Goal: Check status: Check status

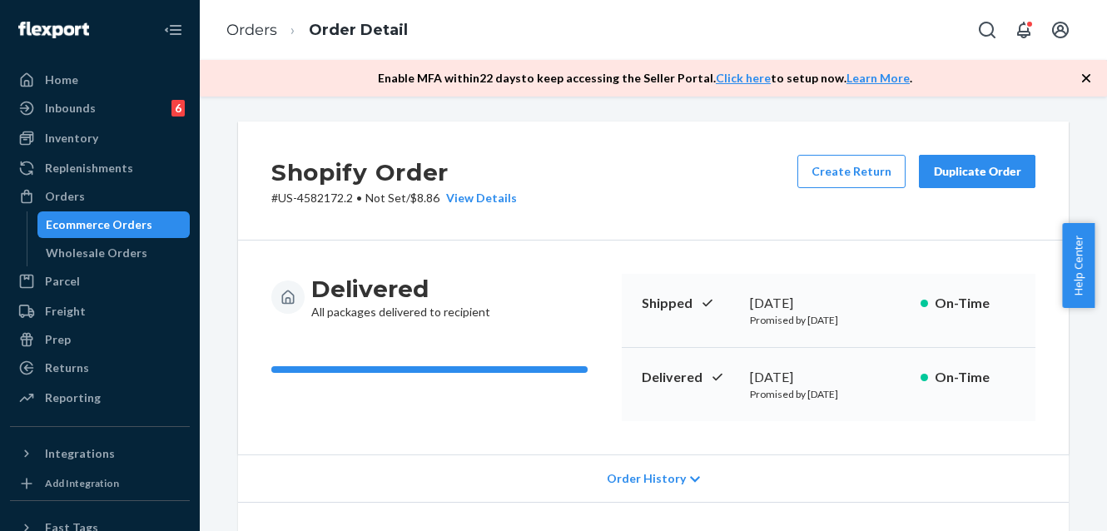
click at [53, 136] on div "Inventory" at bounding box center [71, 138] width 53 height 17
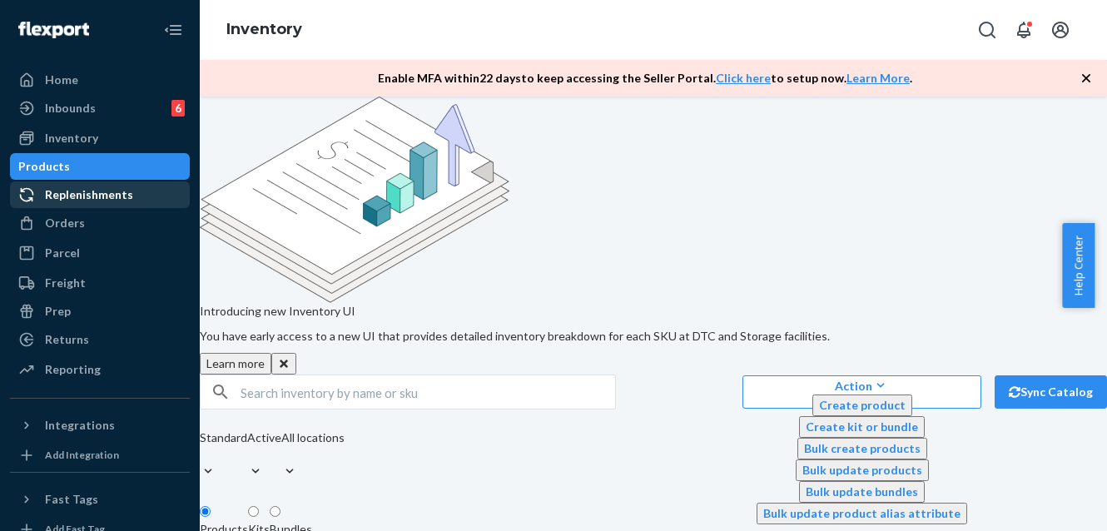
click at [56, 187] on div "Replenishments" at bounding box center [89, 194] width 88 height 17
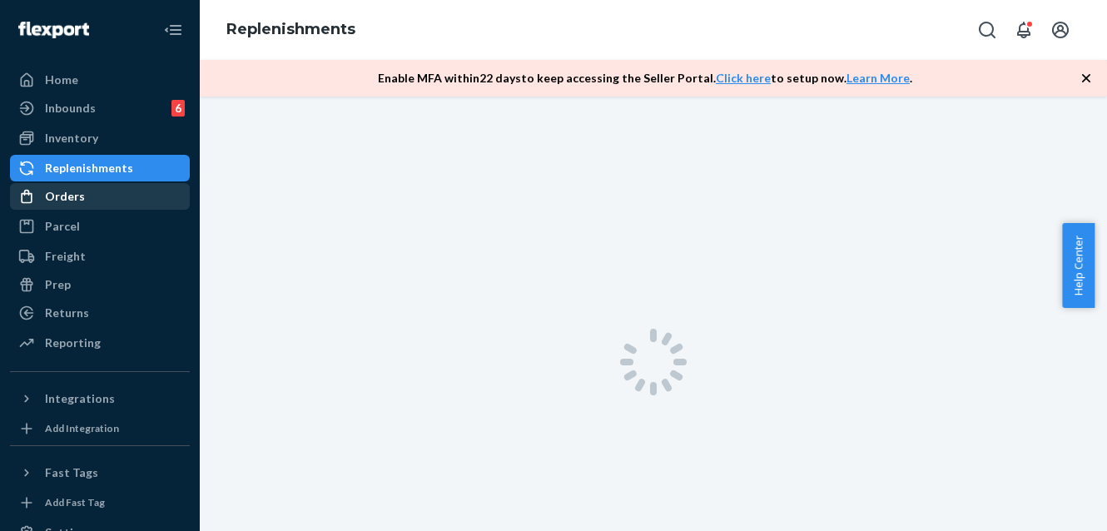
drag, startPoint x: 59, startPoint y: 224, endPoint x: 59, endPoint y: 199, distance: 25.0
click at [59, 225] on div "Parcel" at bounding box center [62, 226] width 35 height 17
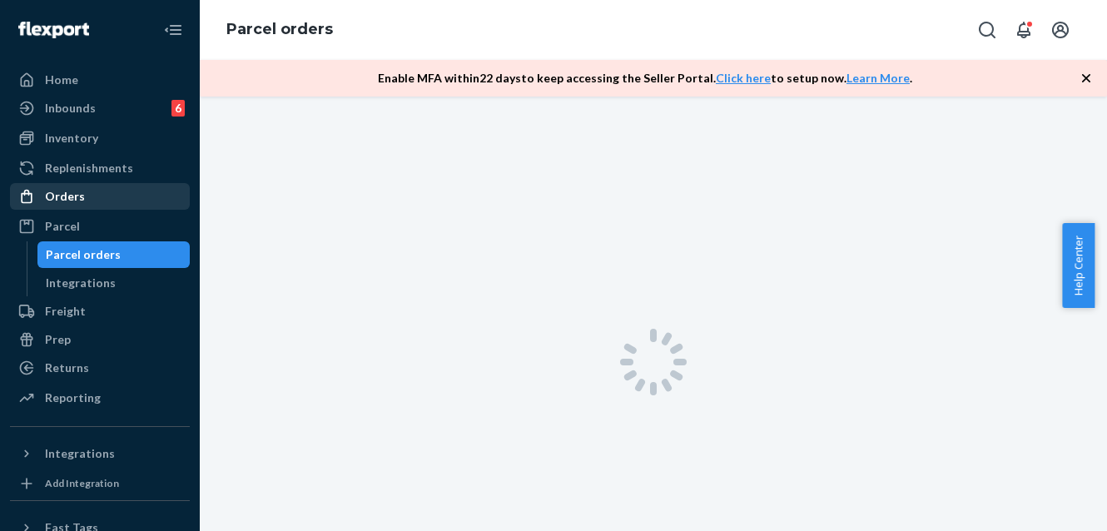
click at [59, 199] on div "Orders" at bounding box center [65, 196] width 40 height 17
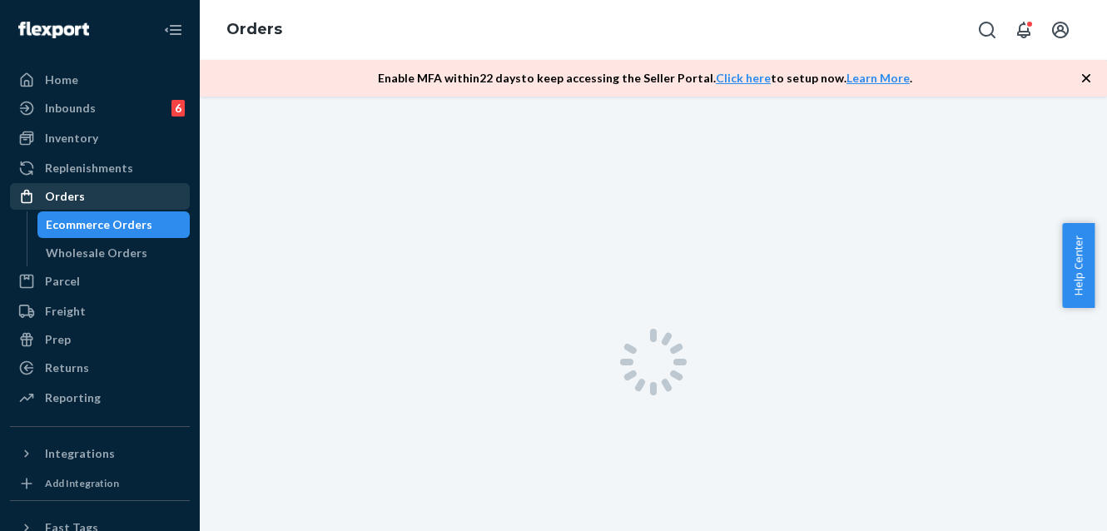
click at [59, 199] on div "Orders" at bounding box center [65, 196] width 40 height 17
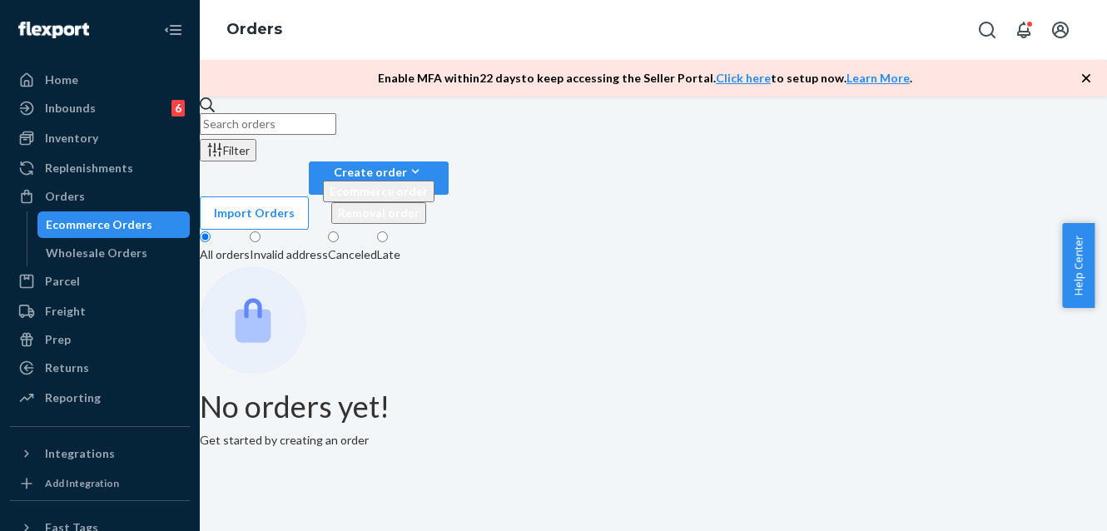
click at [278, 135] on input "text" at bounding box center [268, 124] width 136 height 22
paste input "US-8967126"
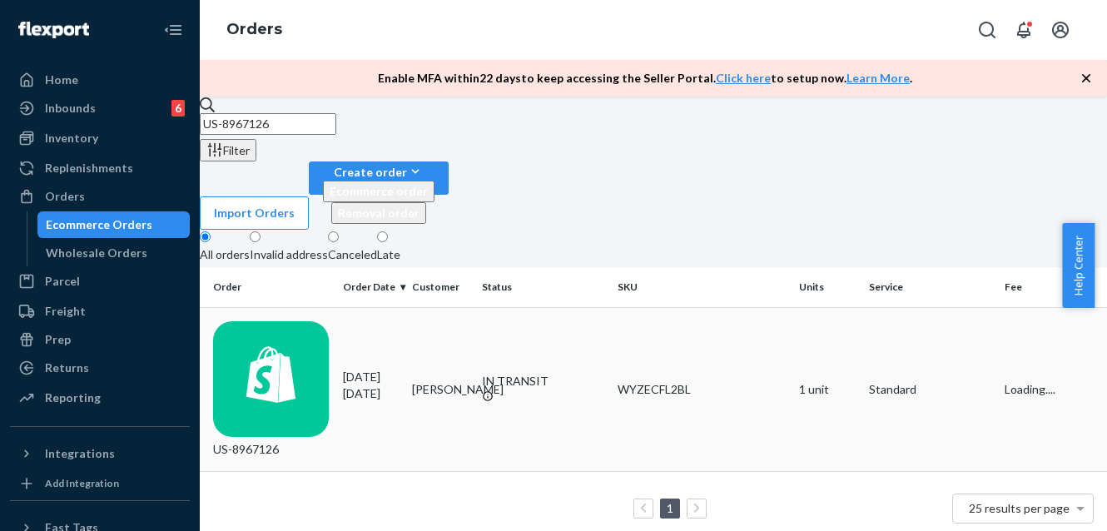
type input "US-8967126"
click at [286, 321] on div "US-8967126" at bounding box center [271, 389] width 116 height 137
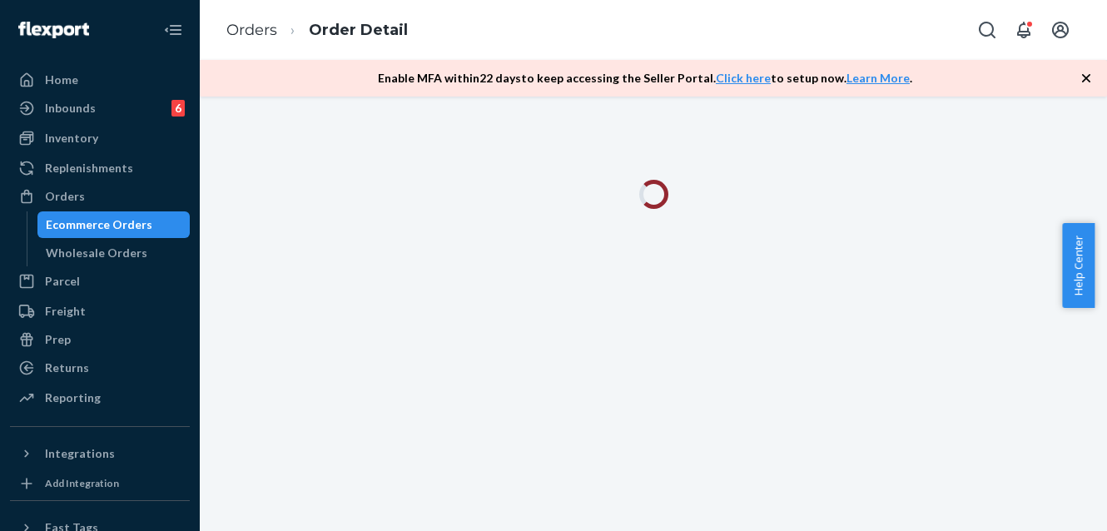
click at [606, 23] on div "Orders Order Detail" at bounding box center [653, 30] width 907 height 60
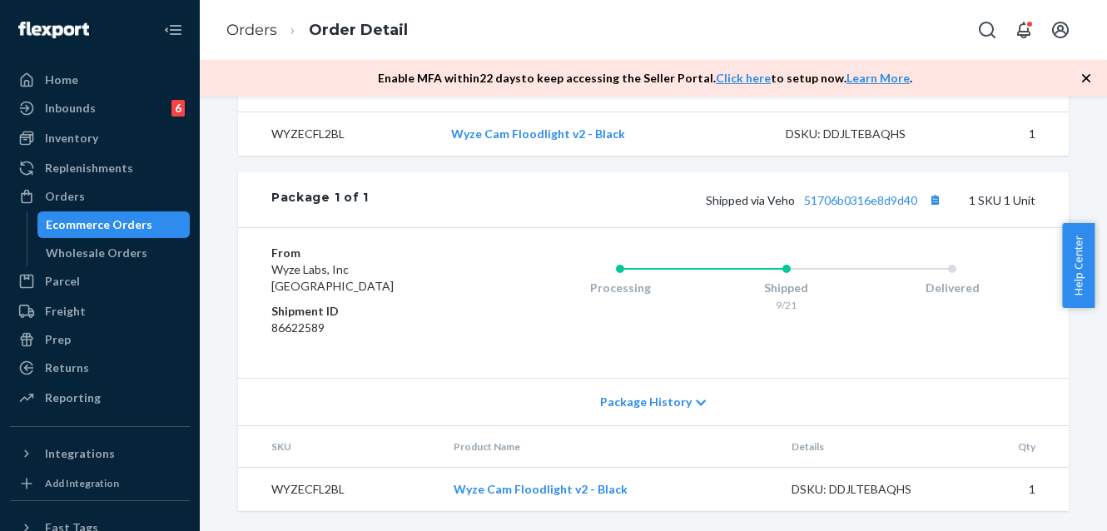
scroll to position [609, 0]
click at [829, 206] on link "51706b0316e8d9d40" at bounding box center [860, 200] width 113 height 14
click at [84, 205] on div "Orders" at bounding box center [100, 196] width 176 height 23
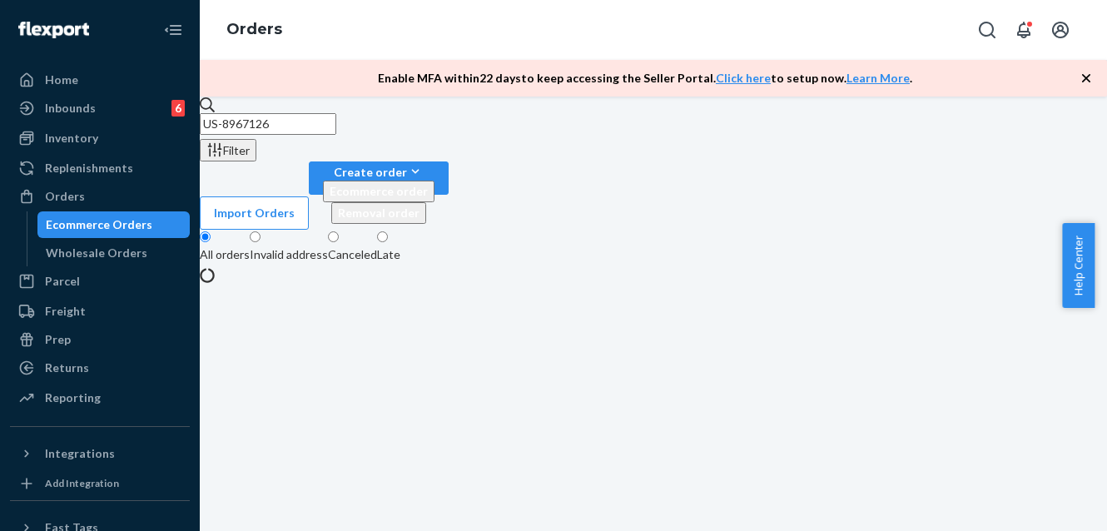
click at [336, 133] on input "US-8967126" at bounding box center [268, 124] width 136 height 22
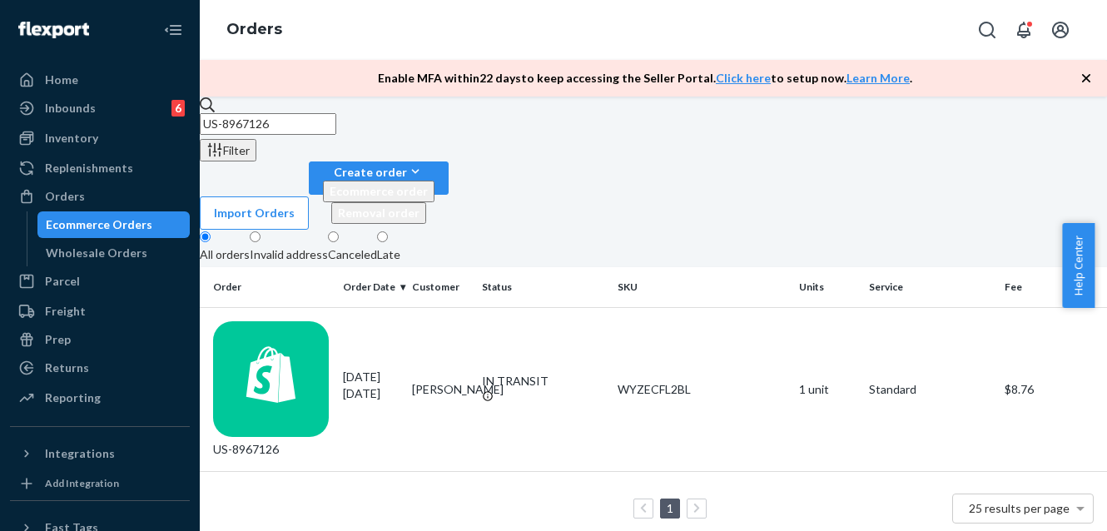
paste input "36879"
type input "US-8936879"
click at [315, 321] on div "US-8936879" at bounding box center [271, 389] width 116 height 137
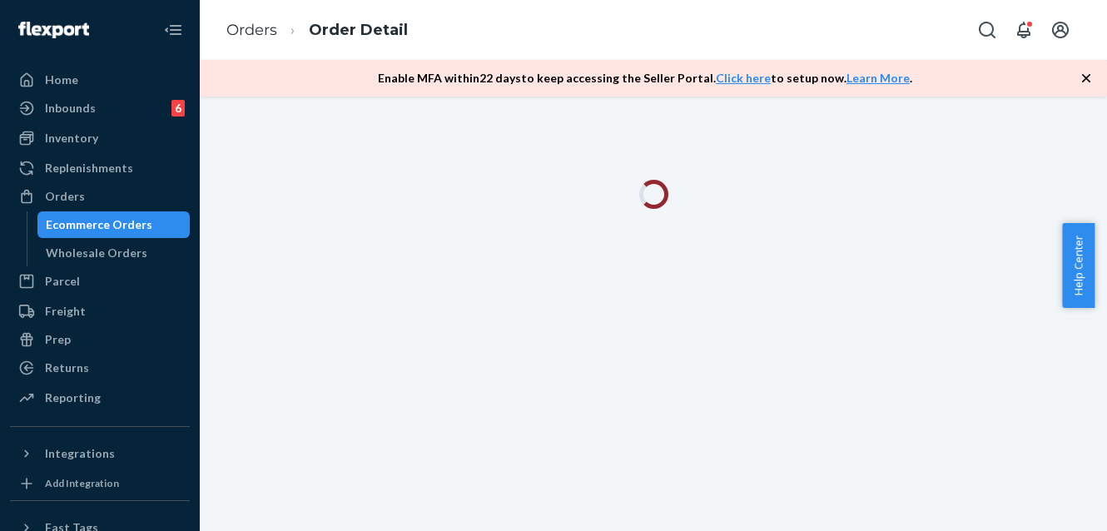
click at [1088, 82] on icon "button" at bounding box center [1086, 78] width 17 height 17
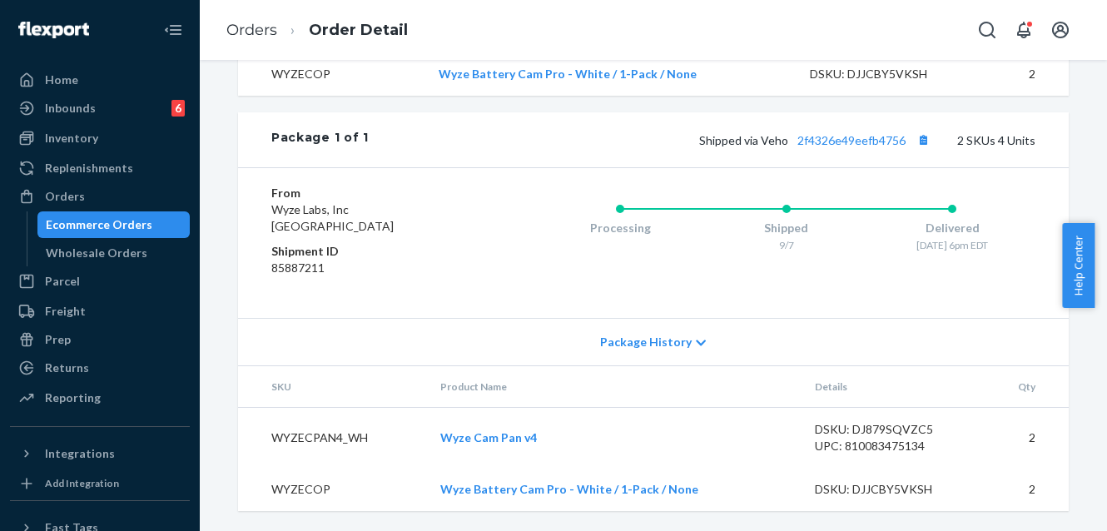
scroll to position [692, 0]
click at [846, 133] on link "2f4326e49eefb4756" at bounding box center [851, 140] width 108 height 14
